Goal: Task Accomplishment & Management: Use online tool/utility

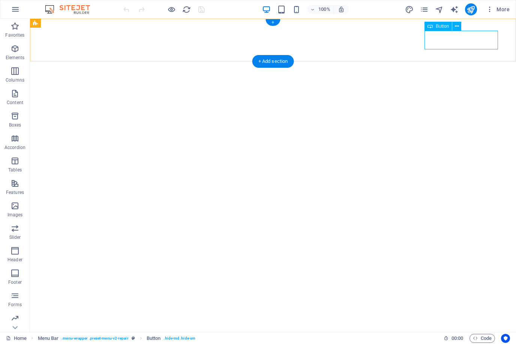
click at [455, 28] on icon at bounding box center [457, 26] width 4 height 8
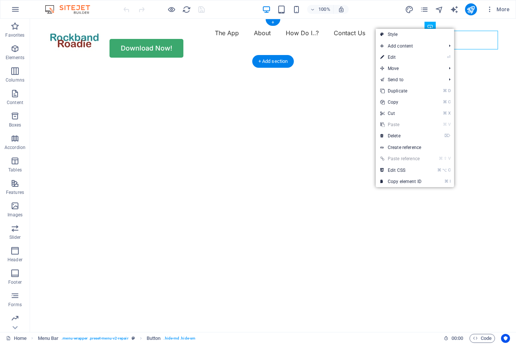
click at [397, 62] on link "⏎ Edit" at bounding box center [401, 57] width 50 height 11
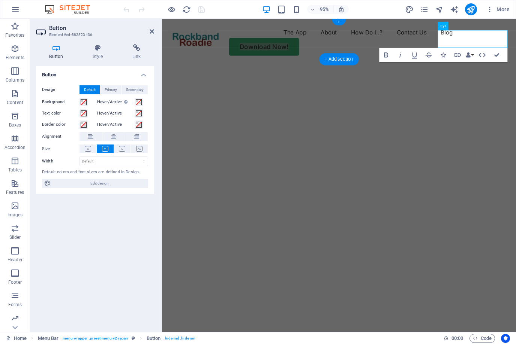
click at [146, 31] on h2 "Button" at bounding box center [101, 28] width 105 height 7
click at [150, 37] on header "Button Element #ed-882823436" at bounding box center [95, 28] width 118 height 19
click at [151, 30] on icon at bounding box center [152, 31] width 4 height 6
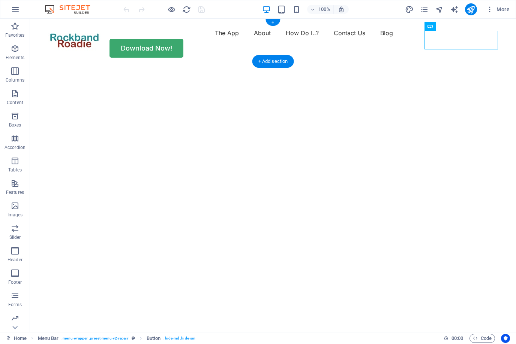
click at [512, 39] on div "The App About How Do I..? Contact Us Blog Download Now!" at bounding box center [273, 42] width 486 height 47
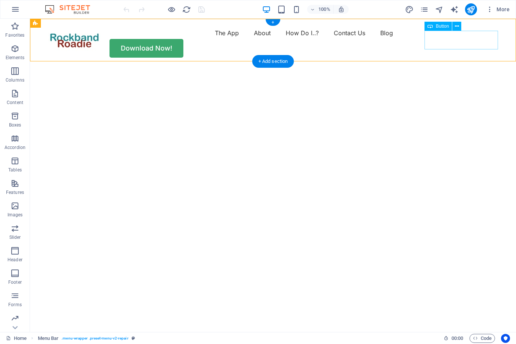
click at [458, 39] on div "Download Now!" at bounding box center [273, 48] width 450 height 19
click at [456, 27] on icon at bounding box center [457, 26] width 4 height 8
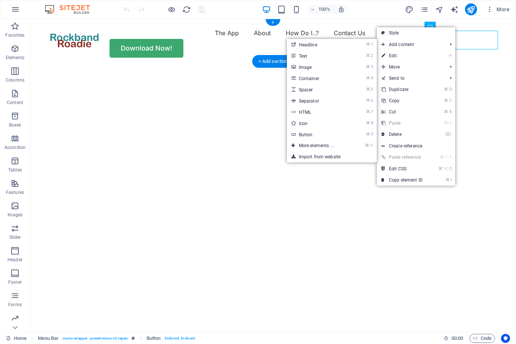
click at [300, 112] on link "⌘ 7 HTML" at bounding box center [318, 111] width 62 height 11
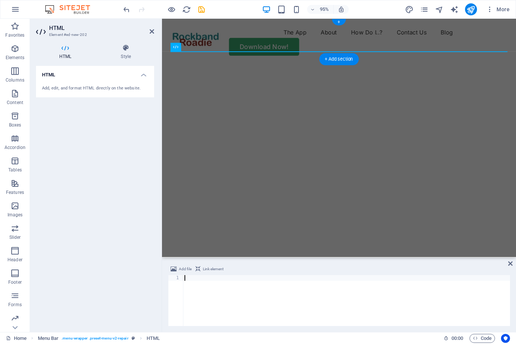
click at [44, 89] on div "Add, edit, and format HTML directly on the website." at bounding box center [95, 88] width 106 height 6
click at [46, 93] on div "Add, edit, and format HTML directly on the website." at bounding box center [95, 88] width 118 height 18
click at [63, 51] on icon at bounding box center [65, 47] width 58 height 7
click at [189, 281] on div at bounding box center [346, 306] width 327 height 62
click at [102, 135] on div "HTML Add, edit, and format HTML directly on the website." at bounding box center [95, 196] width 118 height 260
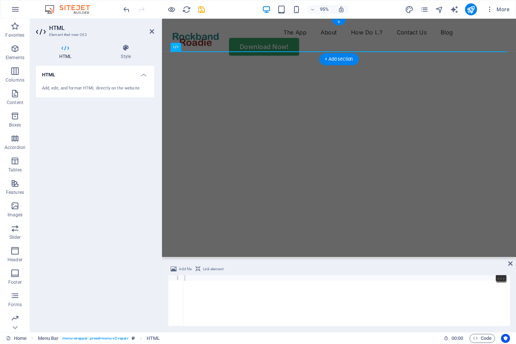
click at [189, 280] on div at bounding box center [346, 306] width 327 height 62
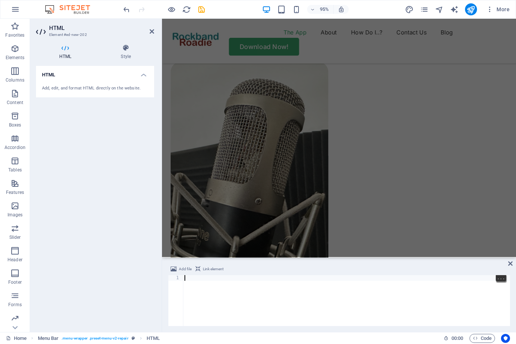
click at [63, 139] on div "HTML Add, edit, and format HTML directly on the website." at bounding box center [95, 196] width 118 height 260
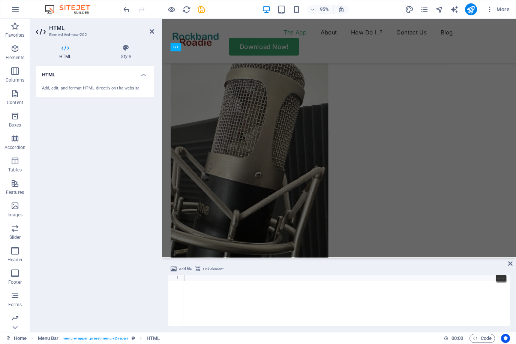
scroll to position [565, 0]
click at [187, 275] on div at bounding box center [346, 306] width 327 height 62
click at [485, 338] on span "Code" at bounding box center [482, 338] width 19 height 9
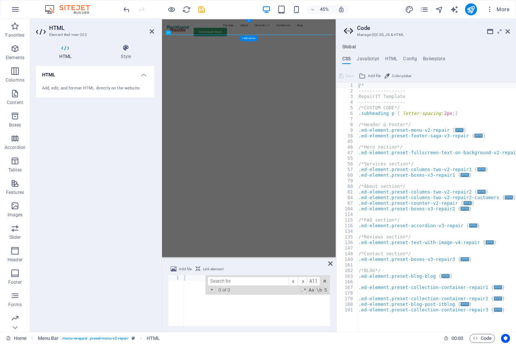
scroll to position [0, 0]
type textarea ".ed-element.preset-menu-v2-repair {"
